Goal: Transaction & Acquisition: Book appointment/travel/reservation

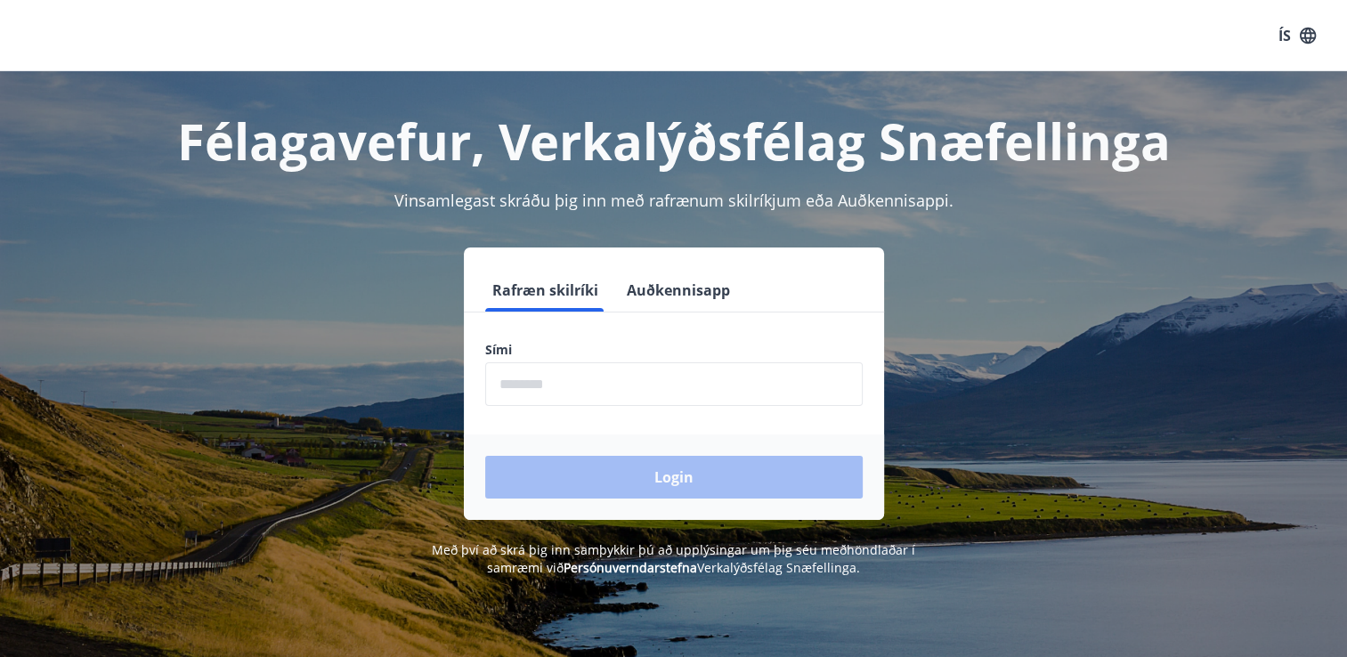
click at [608, 397] on input "phone" at bounding box center [673, 384] width 377 height 44
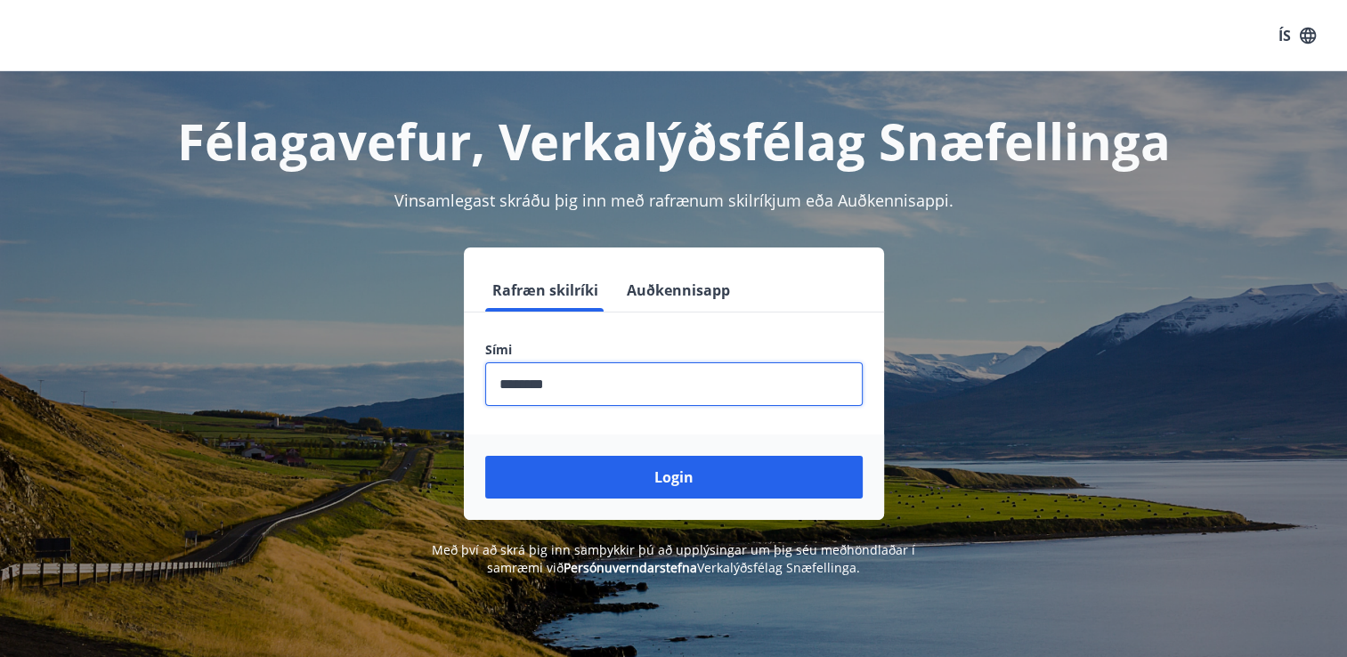
type input "********"
click at [485, 456] on button "Login" at bounding box center [673, 477] width 377 height 43
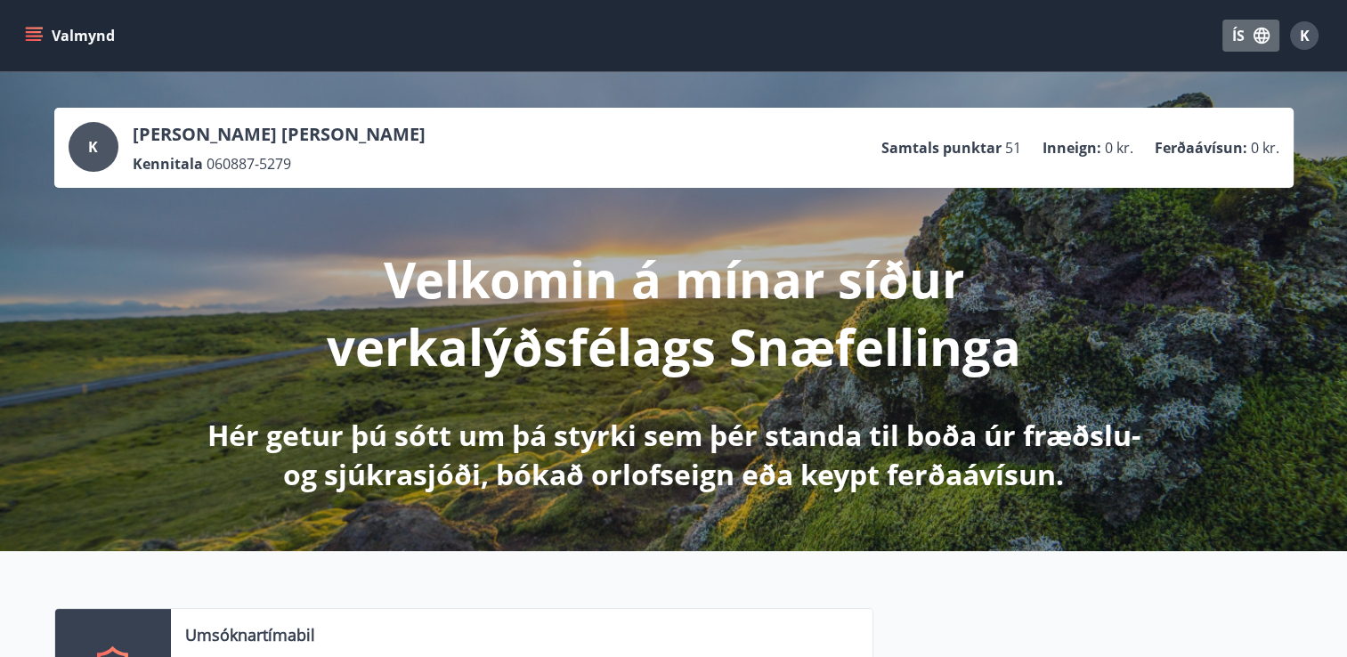
click at [1233, 35] on button "ÍS" at bounding box center [1250, 36] width 57 height 32
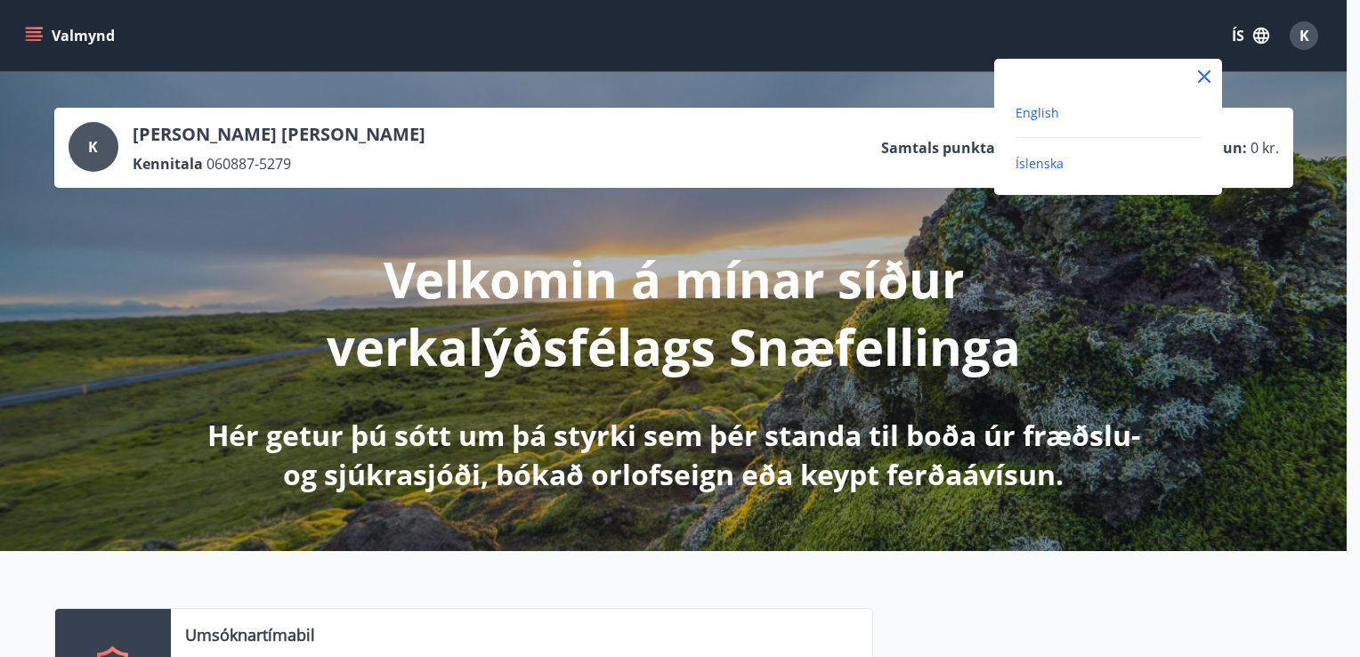
click at [1022, 117] on span "English" at bounding box center [1038, 112] width 44 height 17
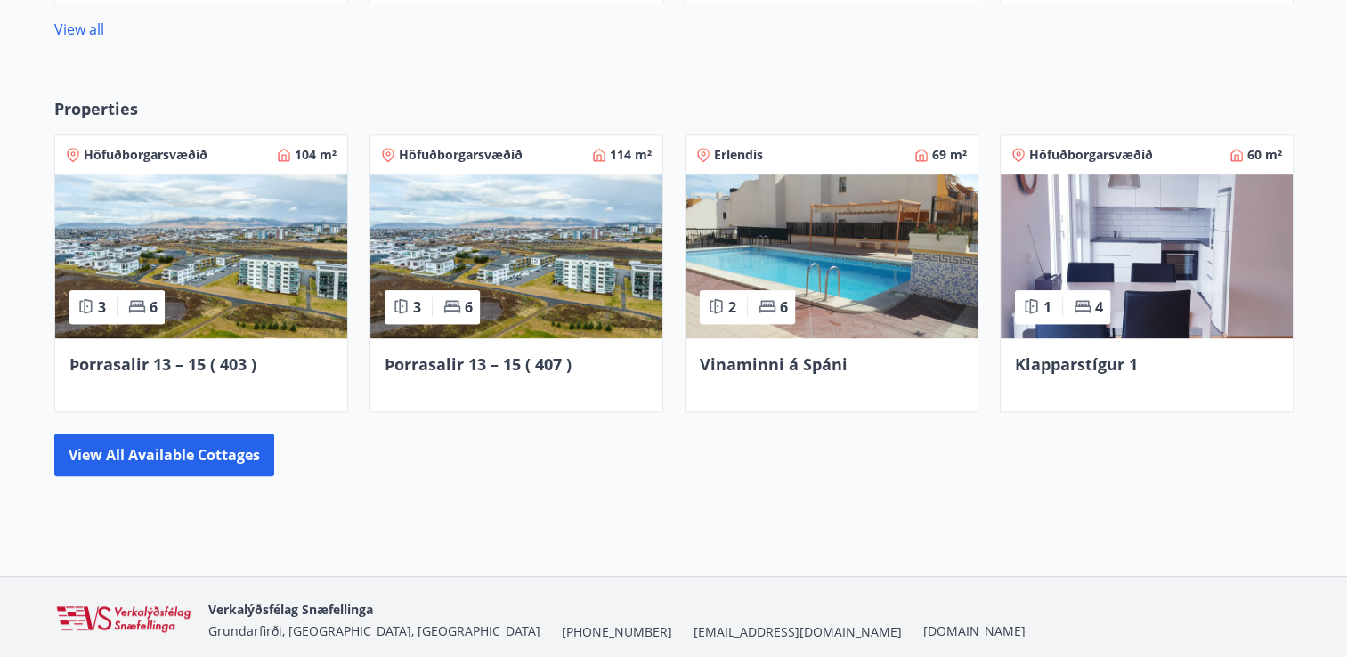
scroll to position [1026, 0]
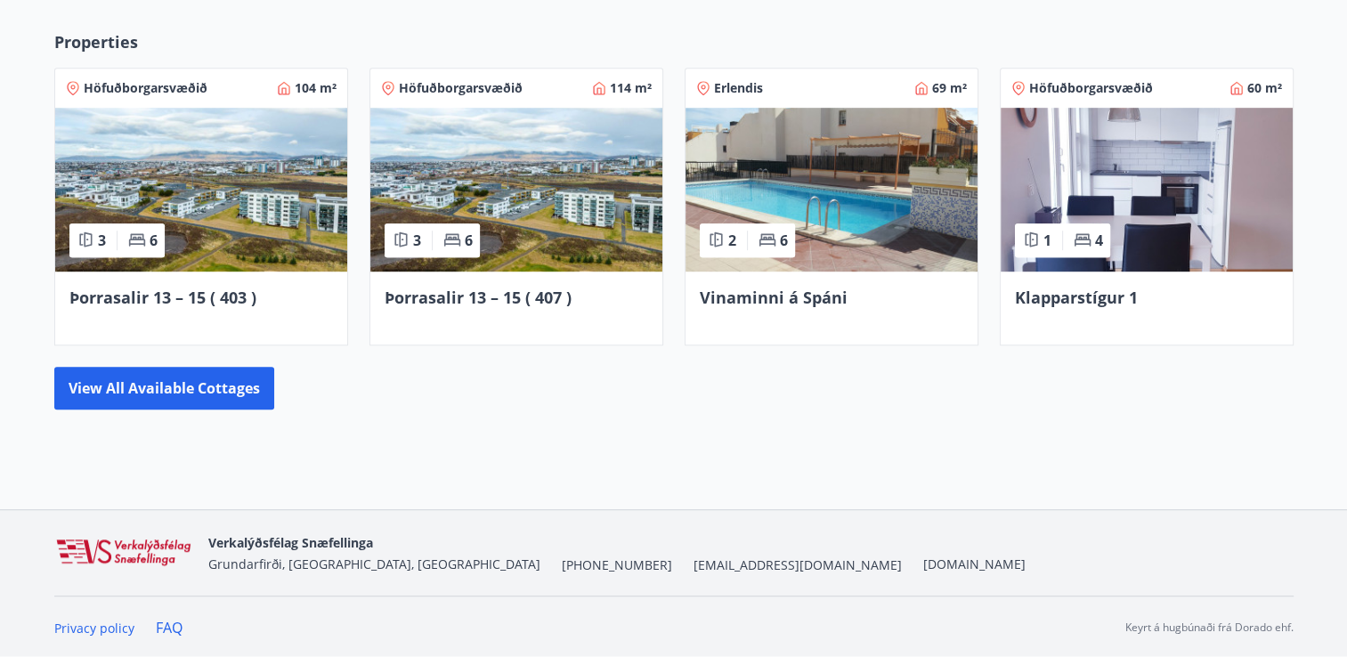
click at [1071, 295] on span "Klapparstígur 1" at bounding box center [1076, 297] width 123 height 21
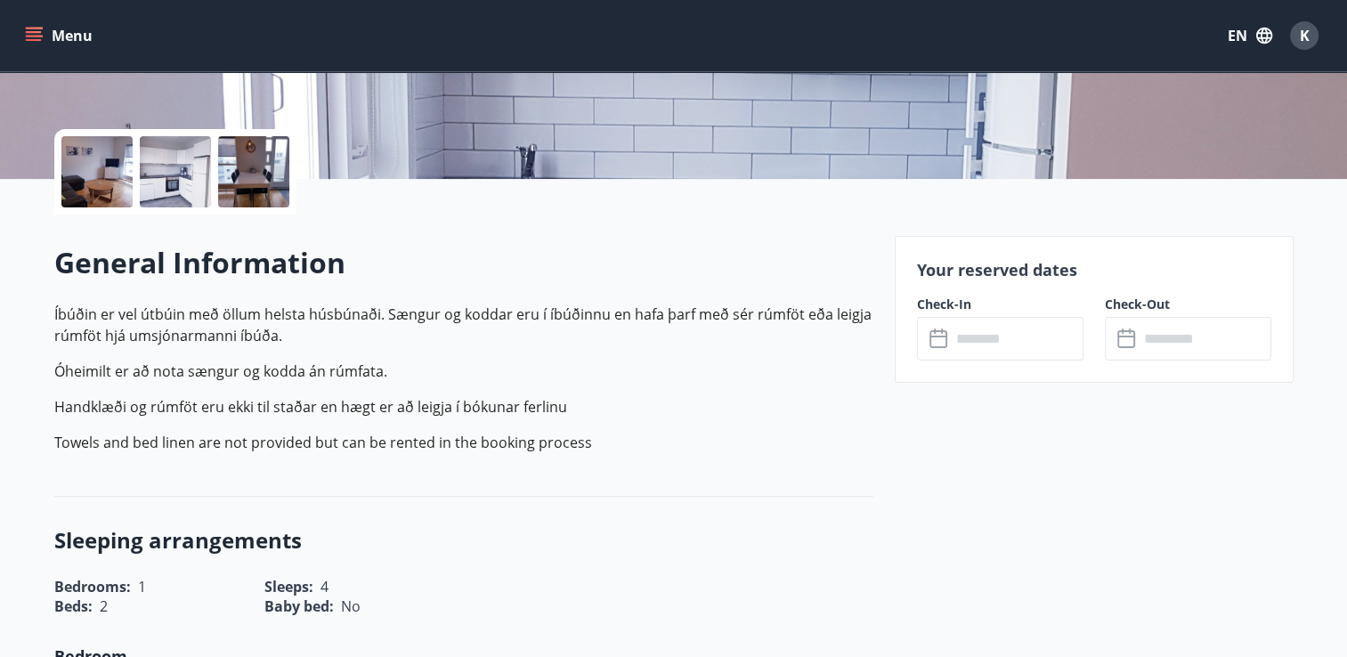
scroll to position [442, 0]
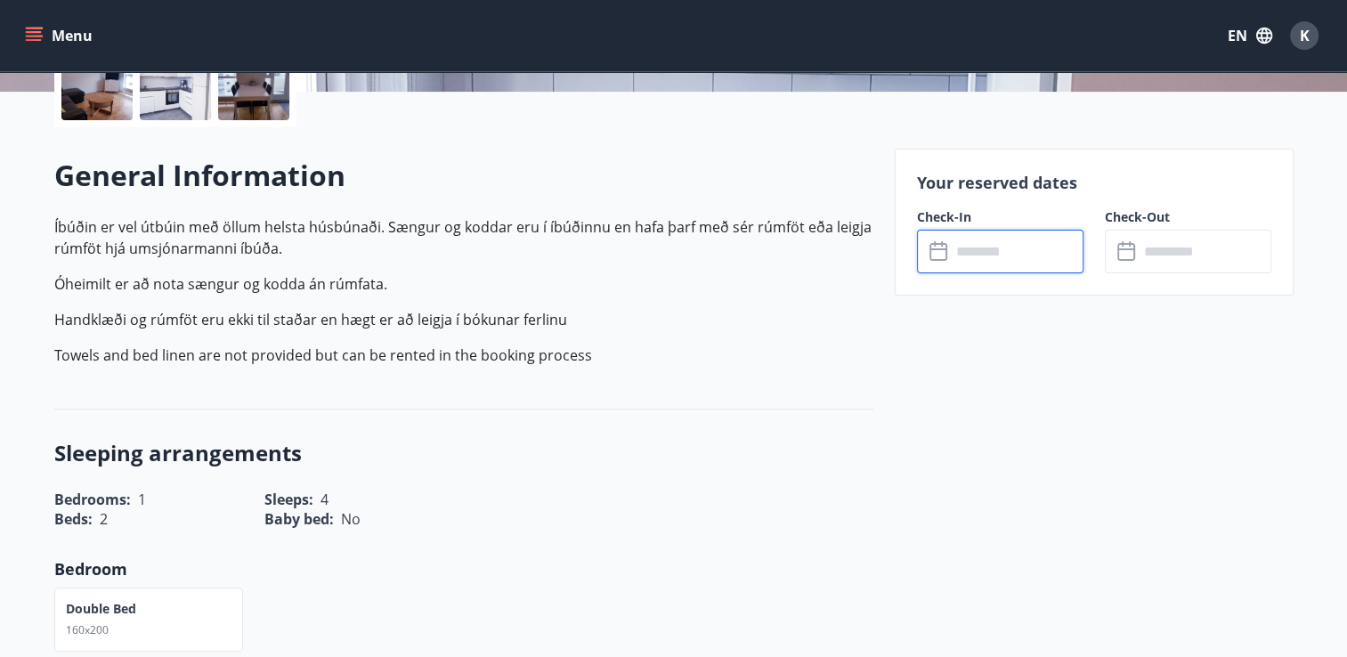
click at [999, 260] on input "text" at bounding box center [1017, 252] width 133 height 44
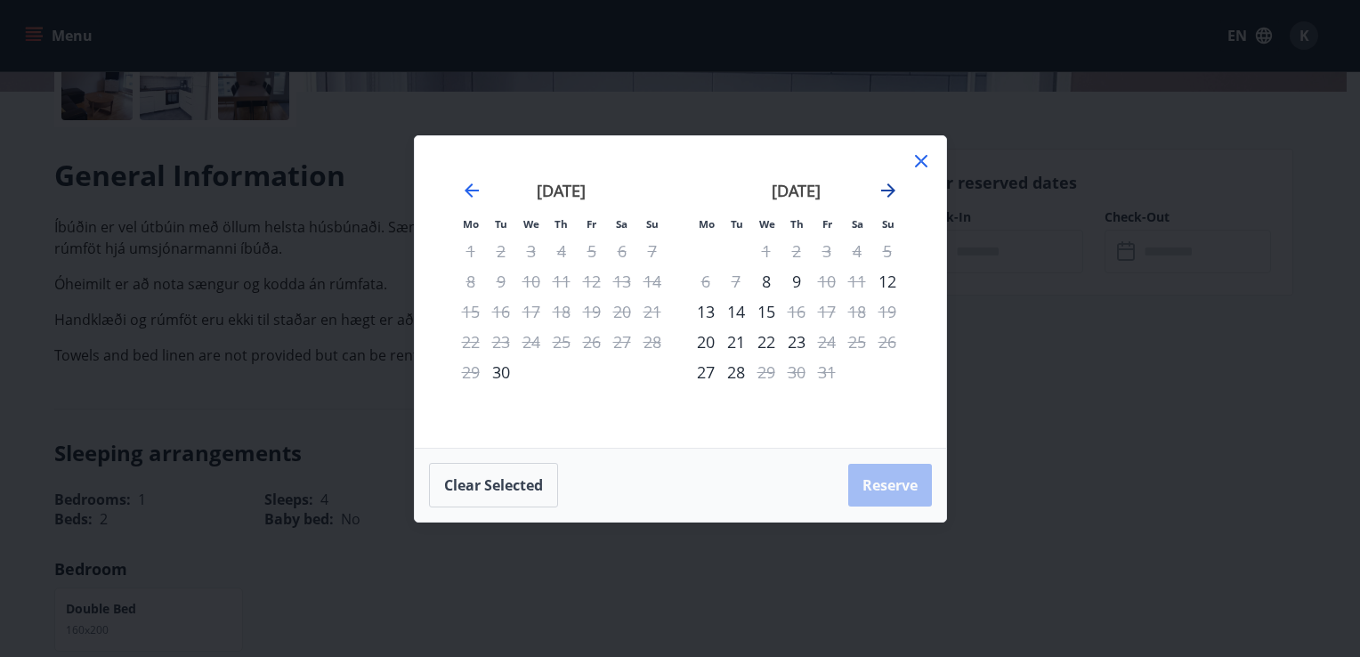
click at [888, 191] on icon "Move forward to switch to the next month." at bounding box center [888, 190] width 14 height 14
click at [796, 285] on div "6" at bounding box center [797, 281] width 30 height 30
click at [856, 280] on div "8" at bounding box center [857, 281] width 30 height 30
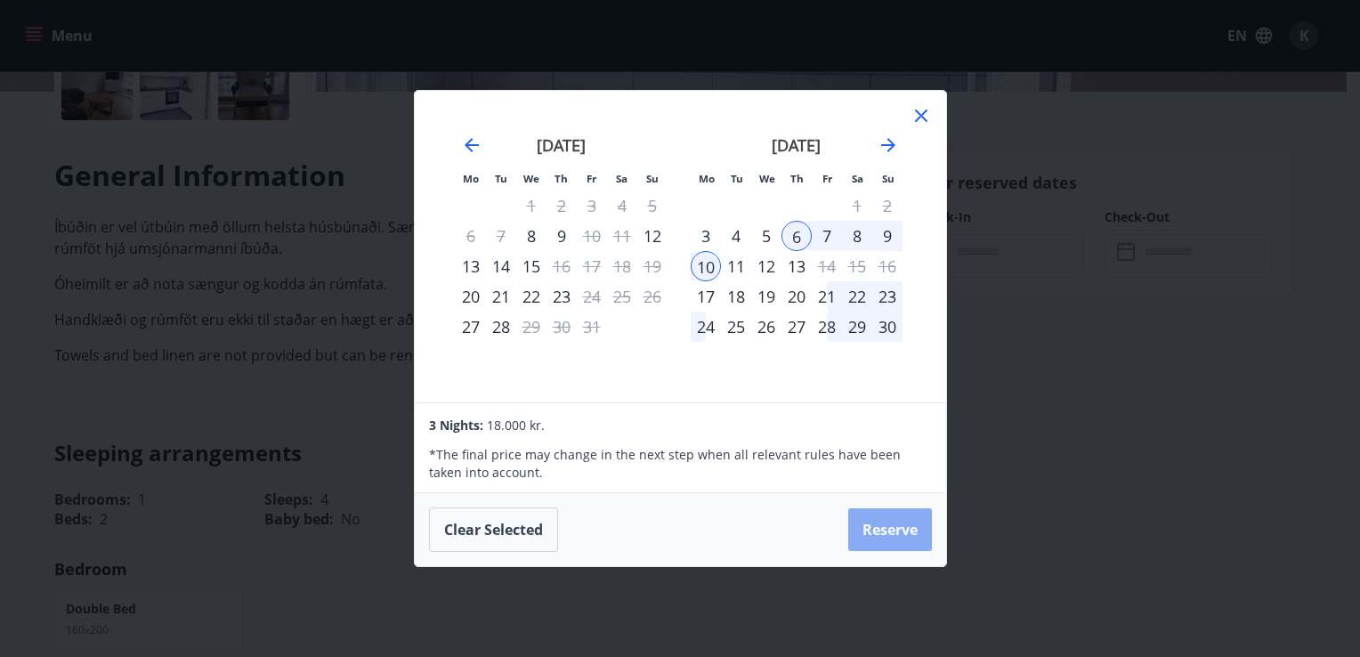
click at [871, 529] on button "Reserve" at bounding box center [890, 529] width 84 height 43
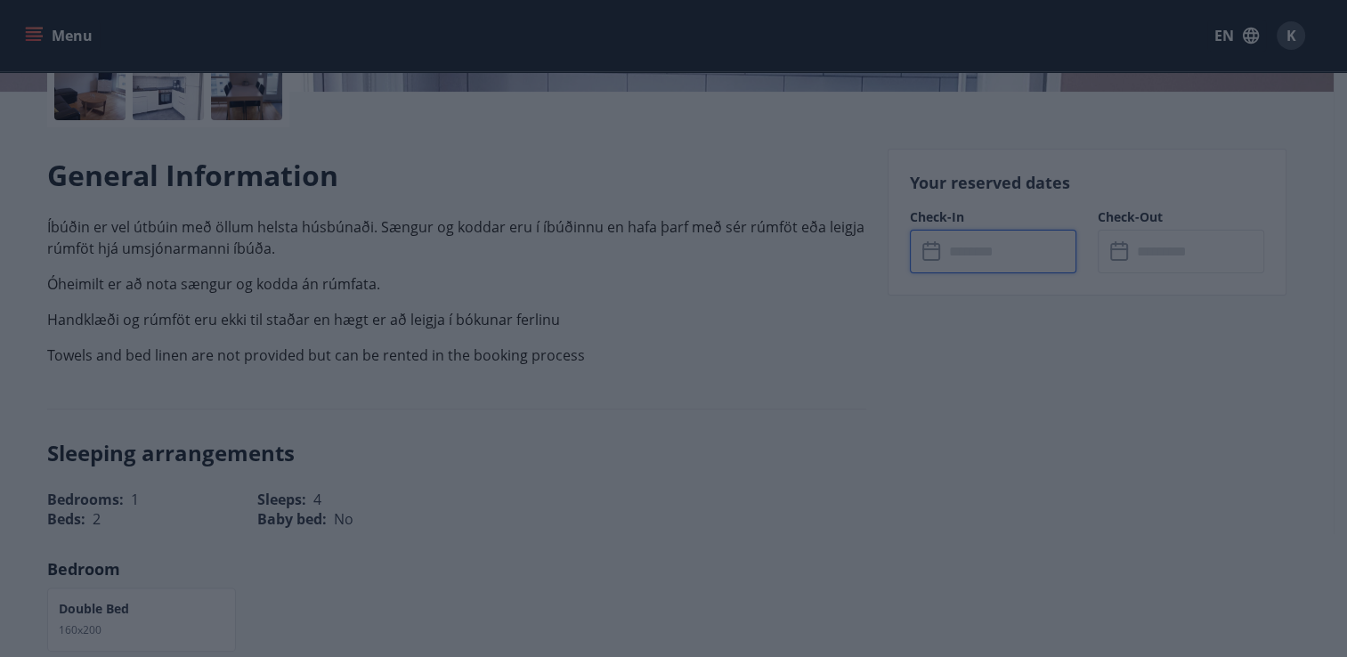
type input "******"
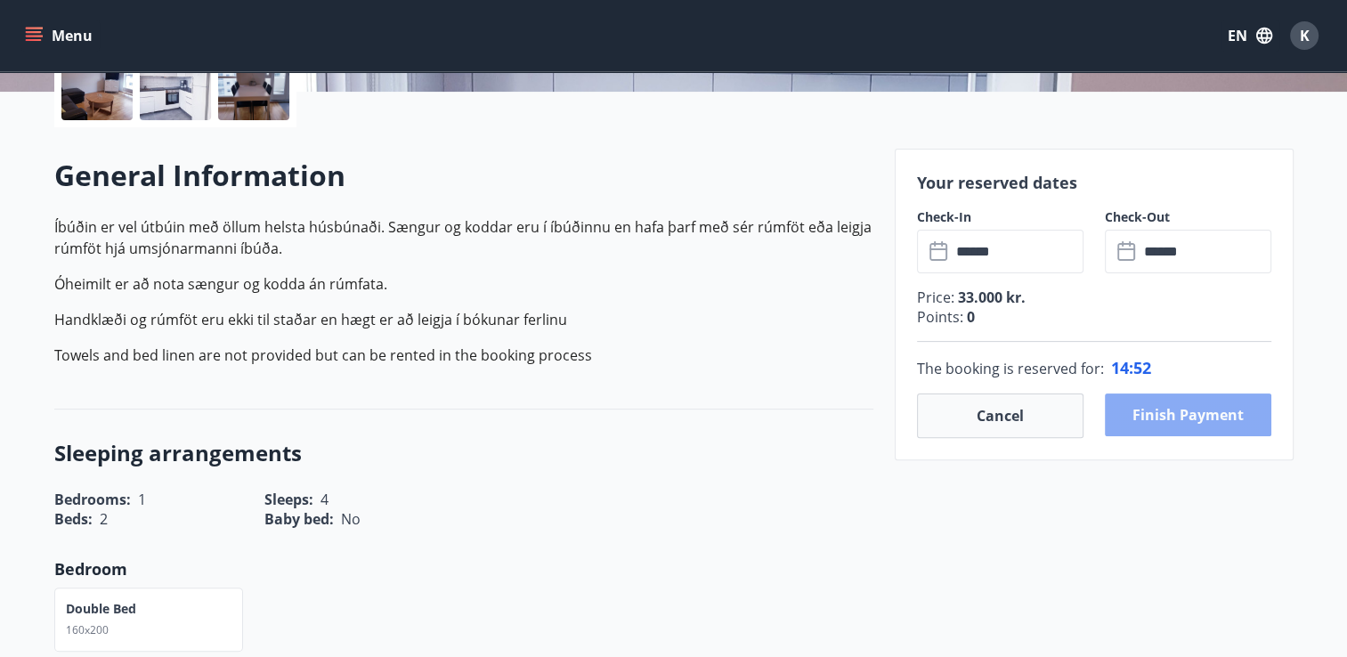
click at [1198, 409] on button "Finish payment" at bounding box center [1188, 414] width 166 height 43
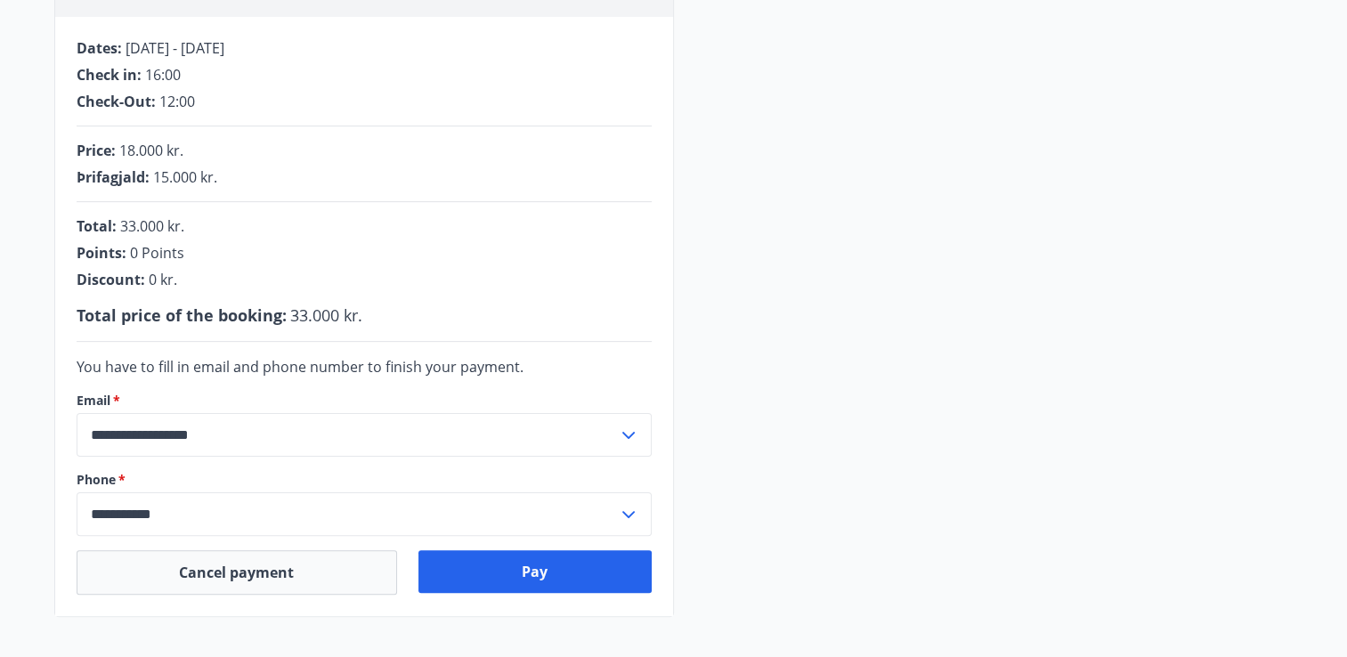
scroll to position [355, 0]
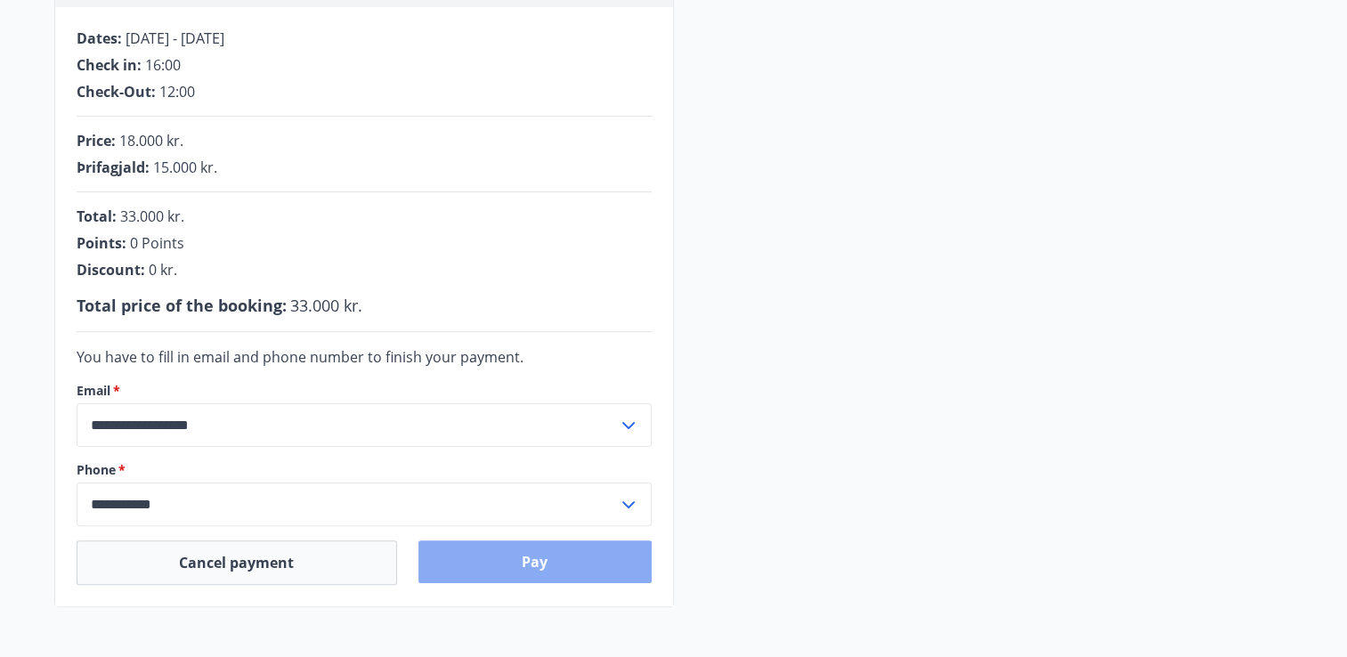
click at [602, 560] on button "Pay" at bounding box center [534, 561] width 233 height 43
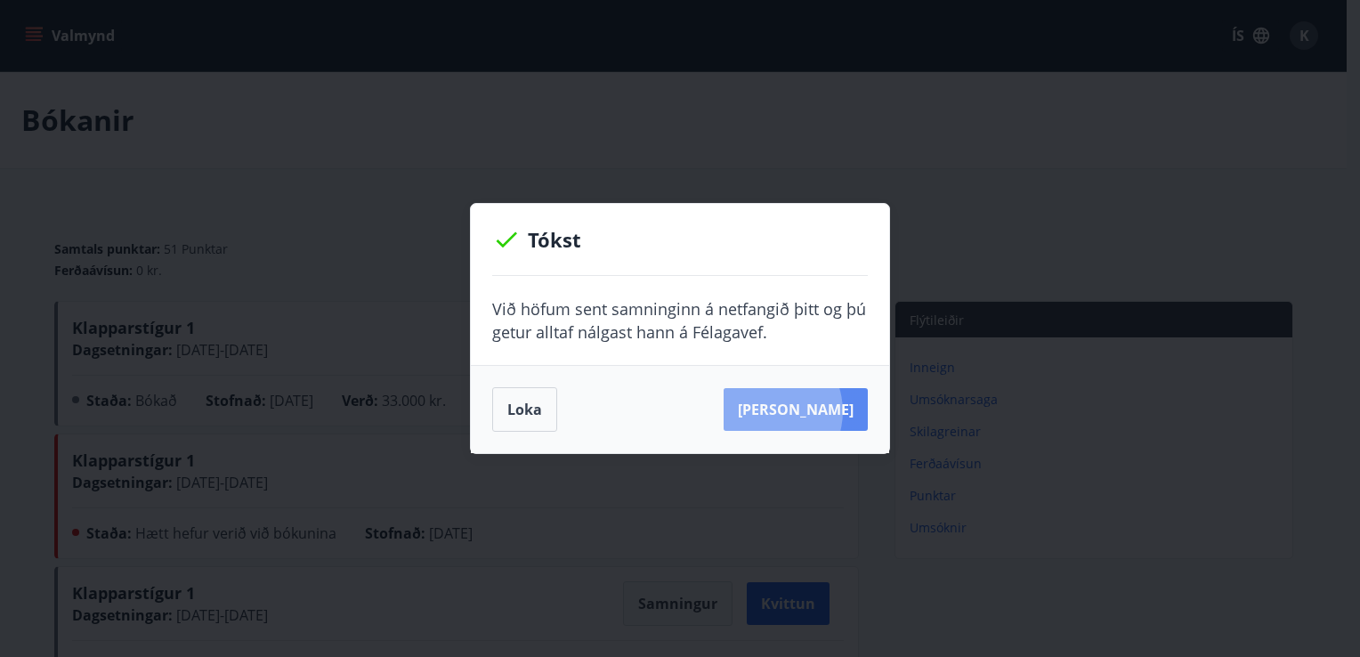
click at [794, 411] on button "Sjá samning" at bounding box center [796, 409] width 144 height 43
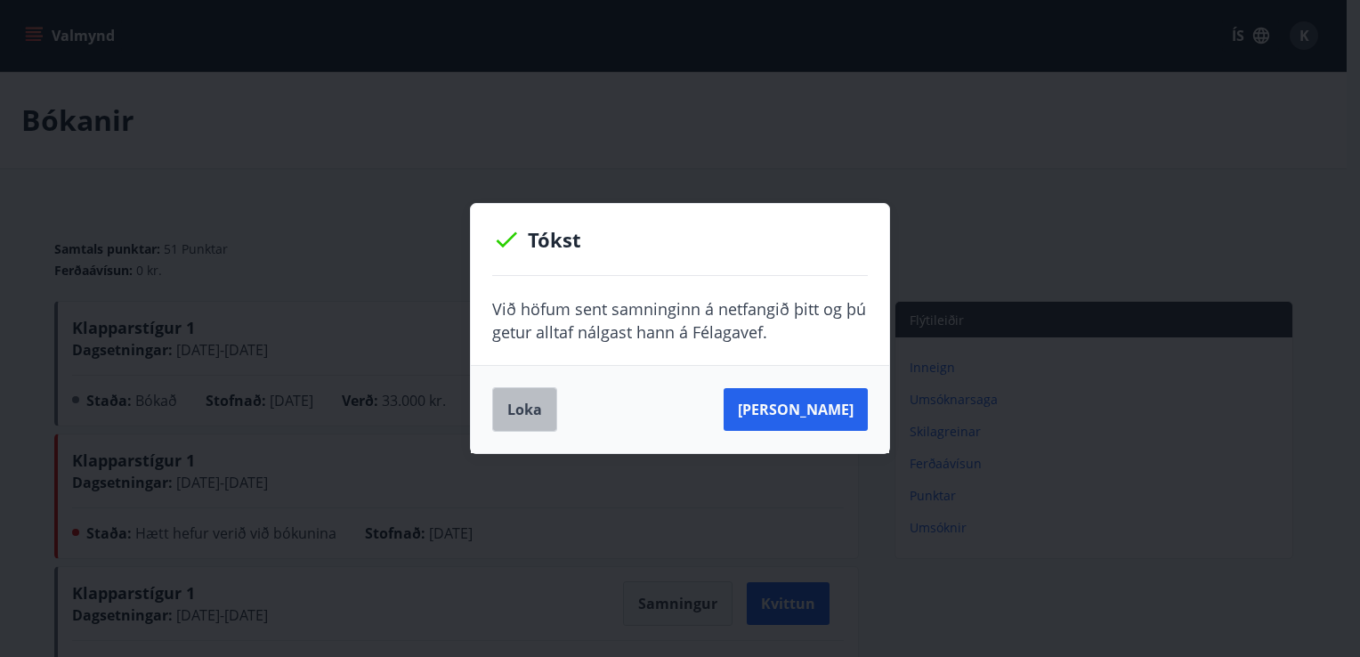
click at [521, 416] on button "Loka" at bounding box center [524, 409] width 65 height 45
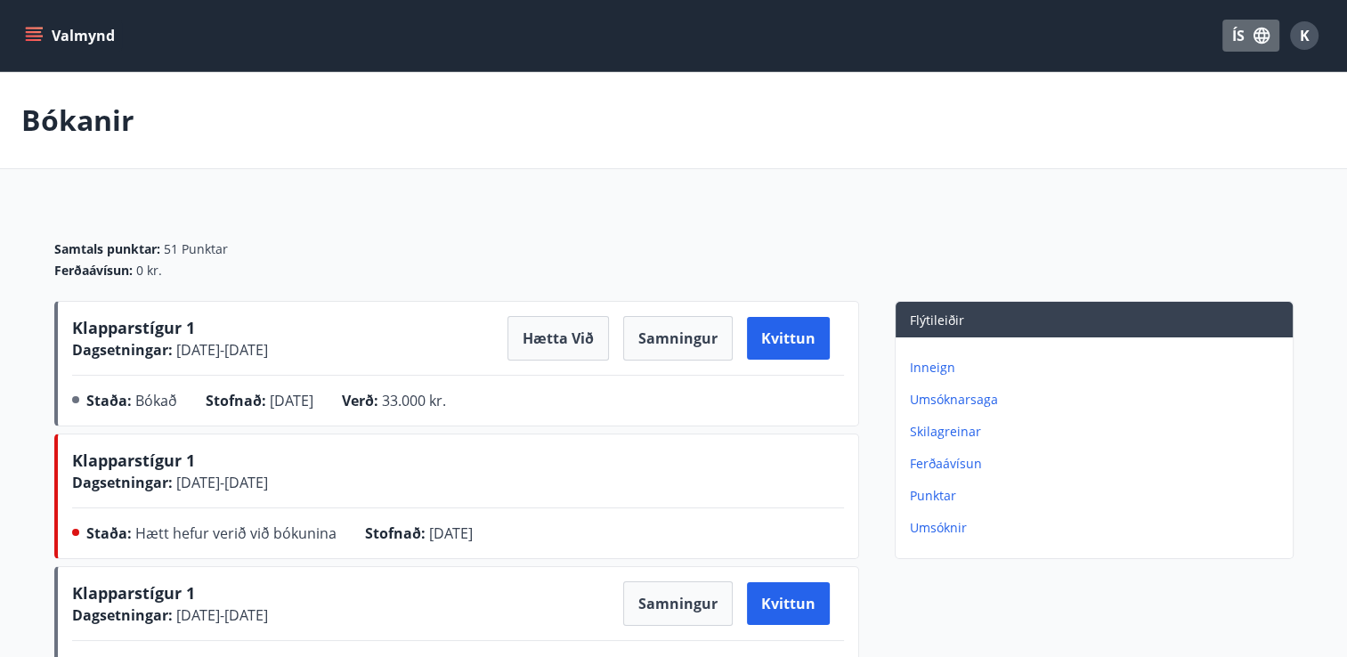
click at [1234, 37] on button "ÍS" at bounding box center [1250, 36] width 57 height 32
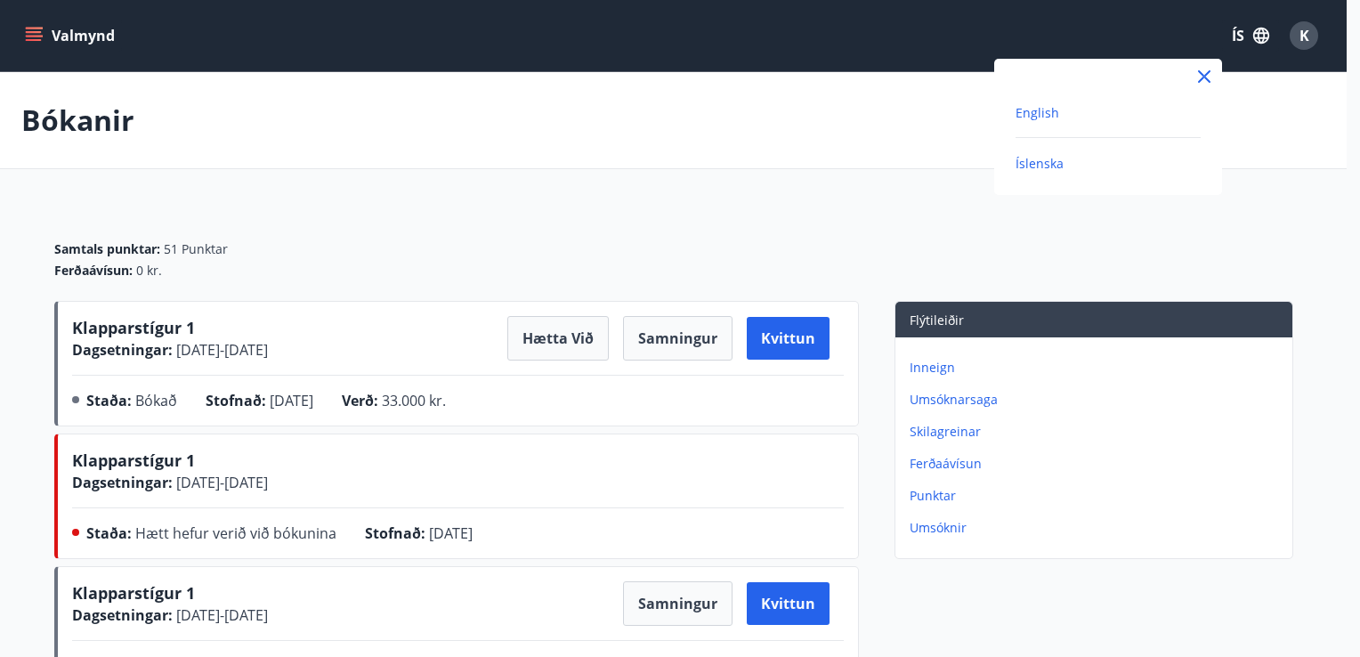
click at [1047, 112] on span "English" at bounding box center [1038, 112] width 44 height 17
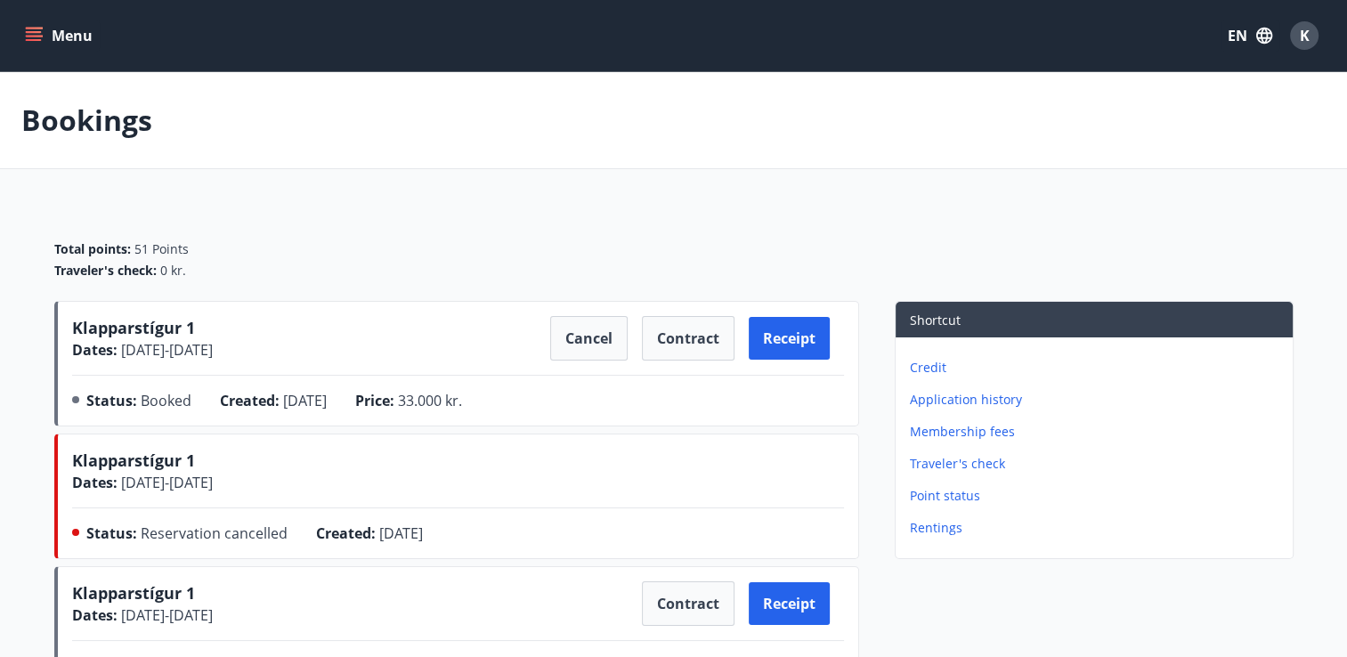
scroll to position [36, 0]
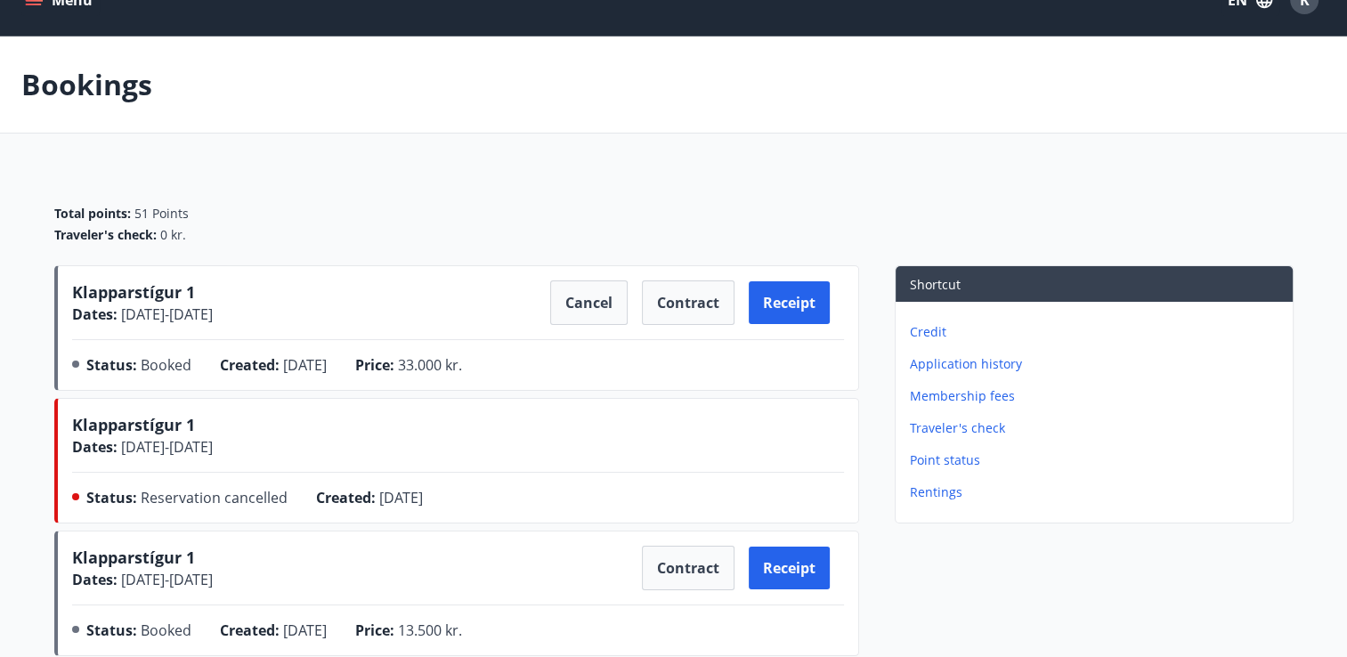
click at [922, 336] on p "Credit" at bounding box center [1098, 332] width 376 height 18
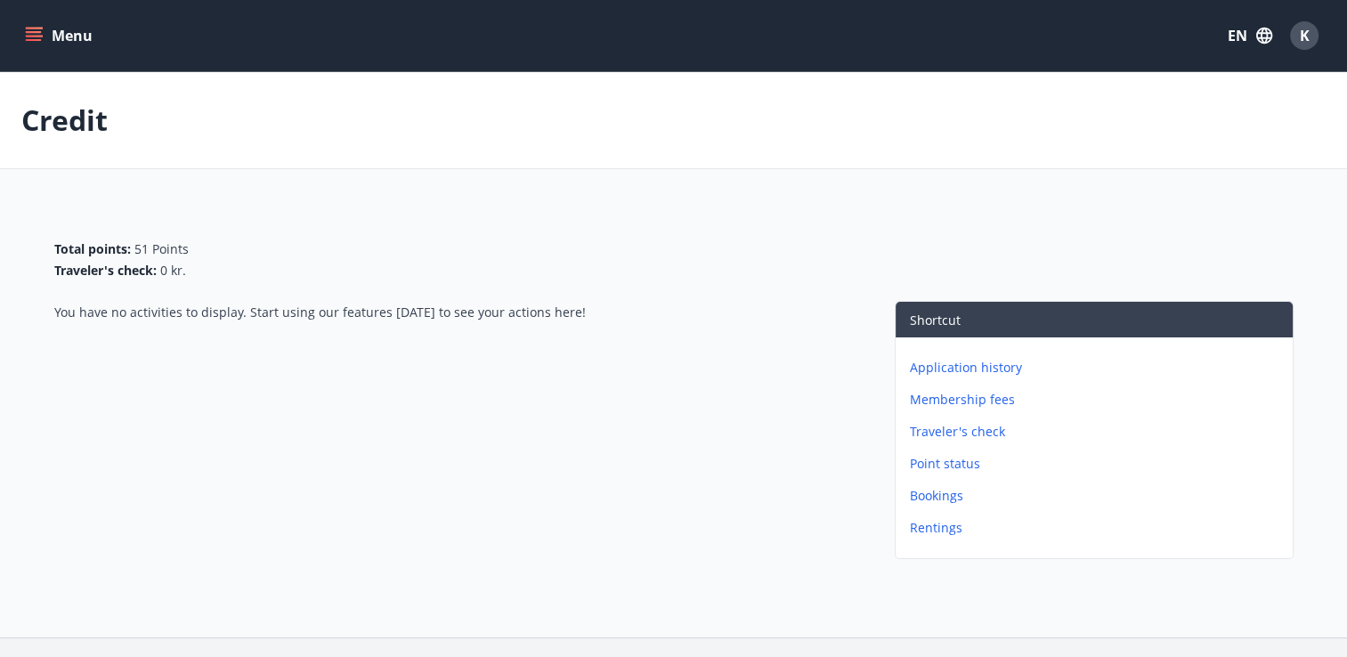
click at [28, 45] on button "Menu" at bounding box center [60, 36] width 78 height 32
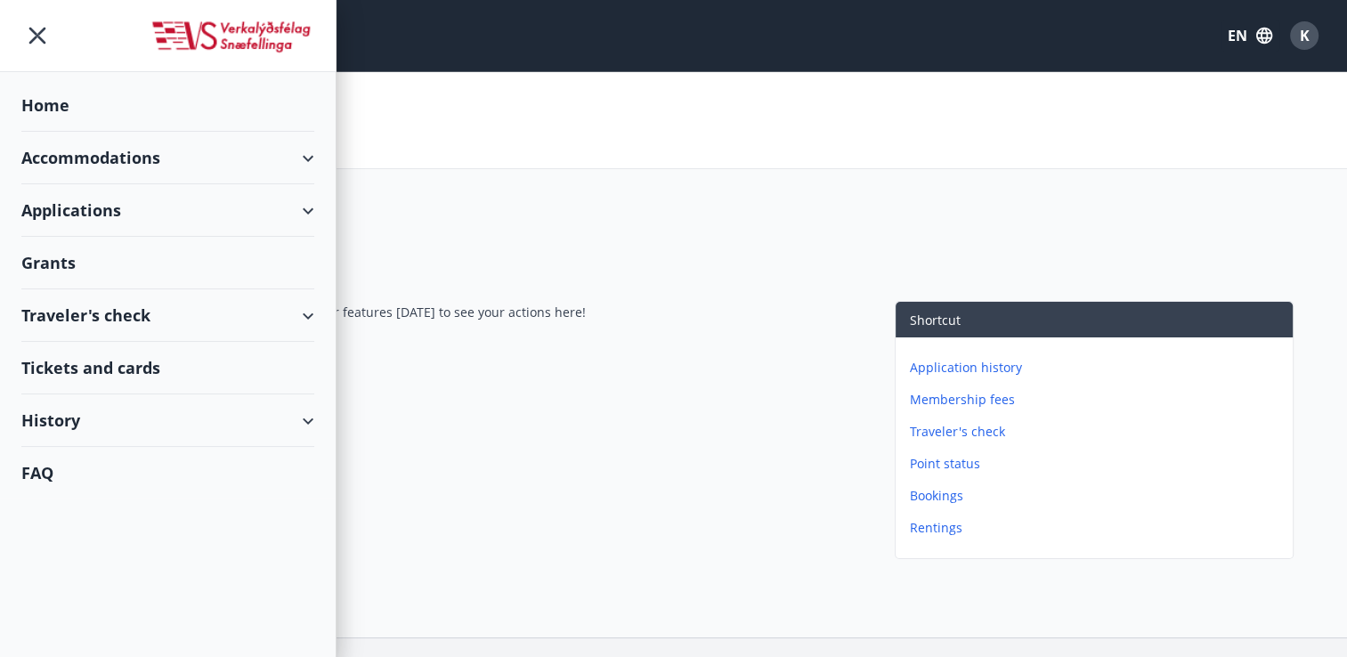
click at [307, 161] on div "Accommodations" at bounding box center [167, 158] width 293 height 53
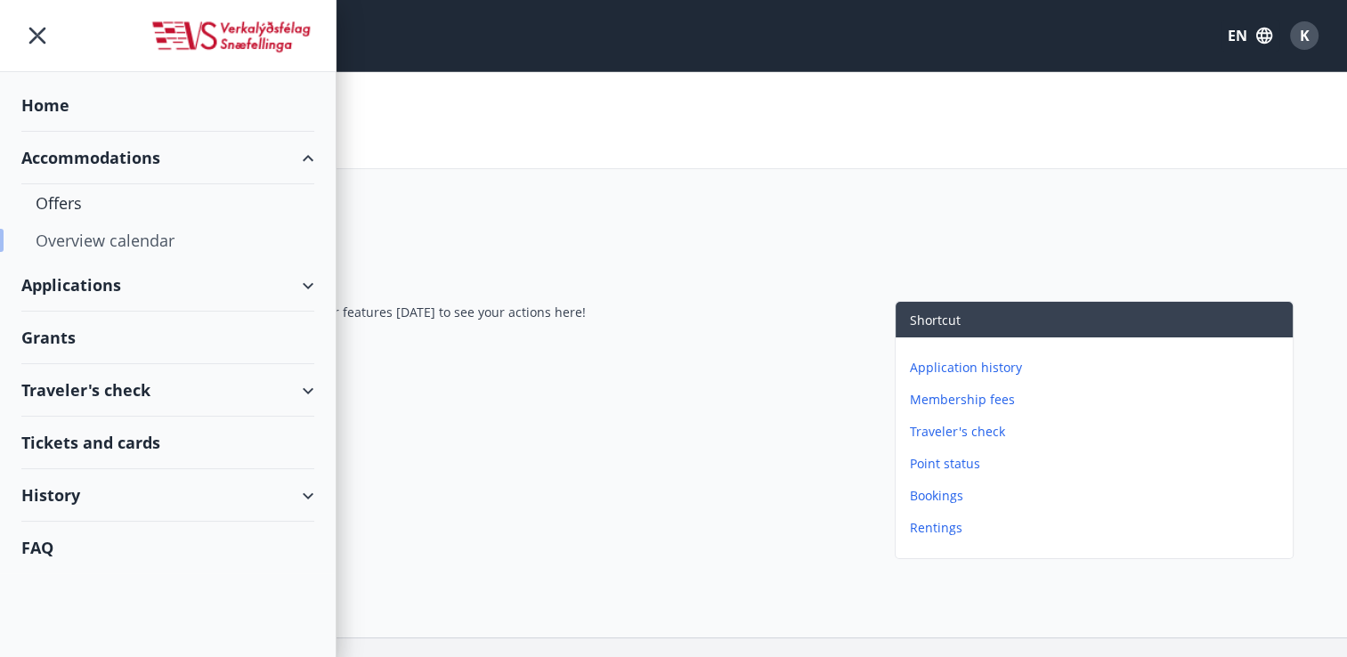
click at [160, 240] on div "Overview calendar" at bounding box center [168, 240] width 264 height 37
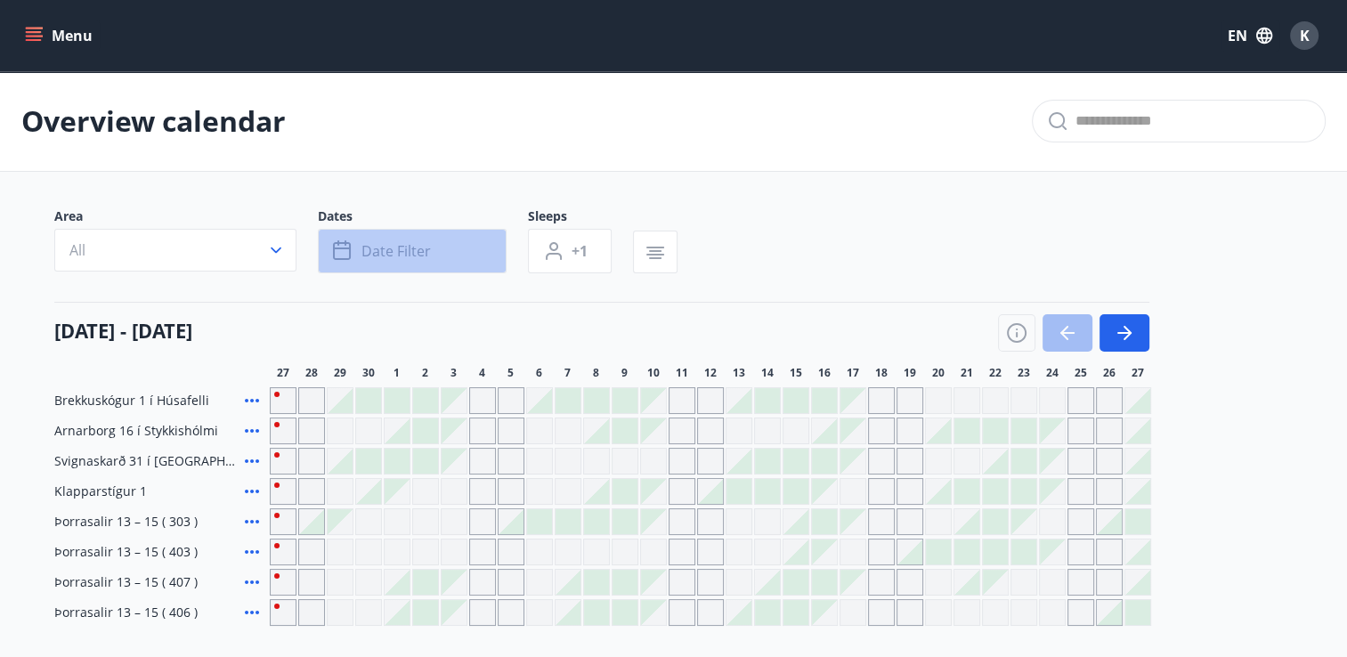
click at [422, 247] on span "Date filter" at bounding box center [395, 251] width 69 height 20
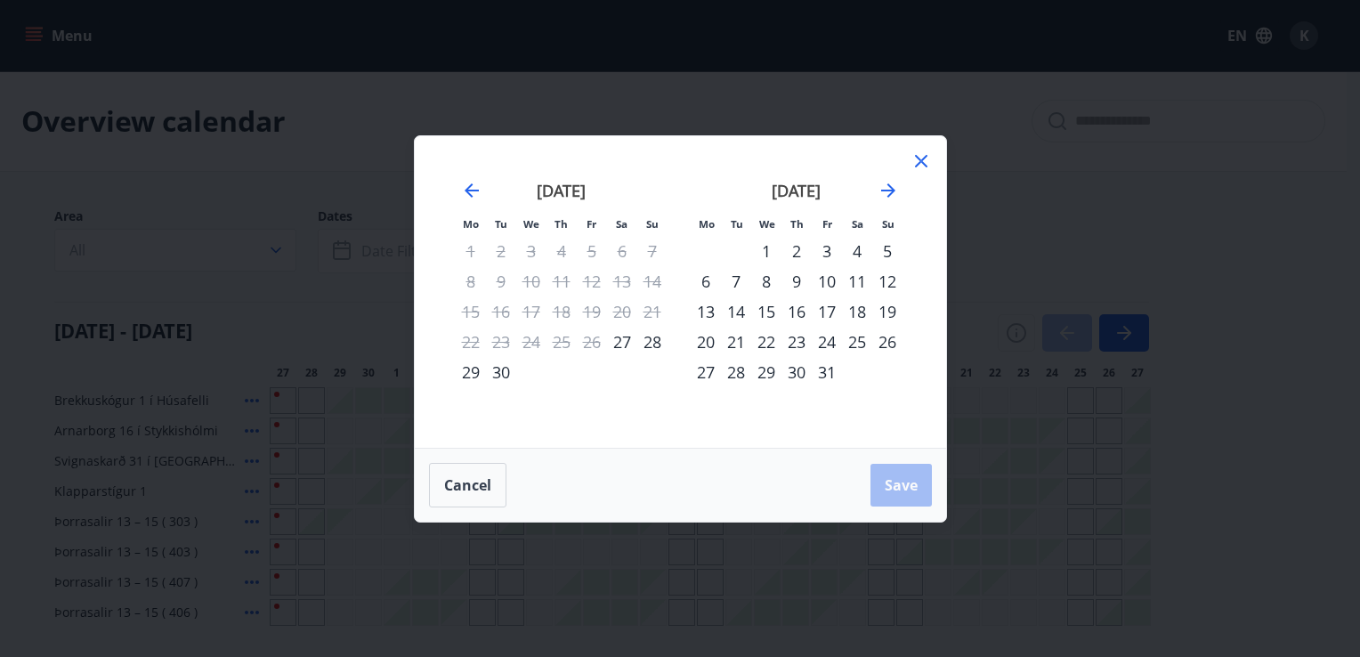
click at [772, 339] on div "22" at bounding box center [766, 342] width 30 height 30
click at [863, 345] on div "25" at bounding box center [857, 342] width 30 height 30
click at [903, 483] on span "Save" at bounding box center [901, 485] width 33 height 20
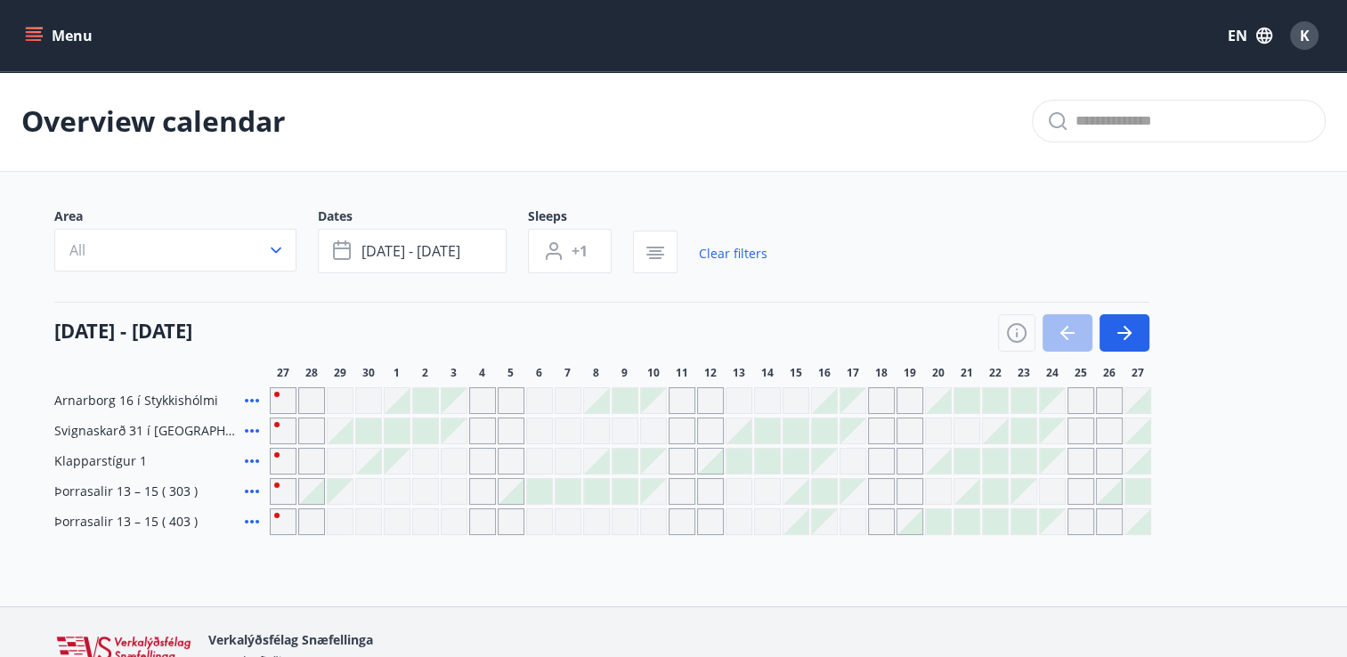
click at [318, 229] on button "Oct 22 - Oct 25" at bounding box center [412, 251] width 189 height 45
